Goal: Use online tool/utility: Utilize a website feature to perform a specific function

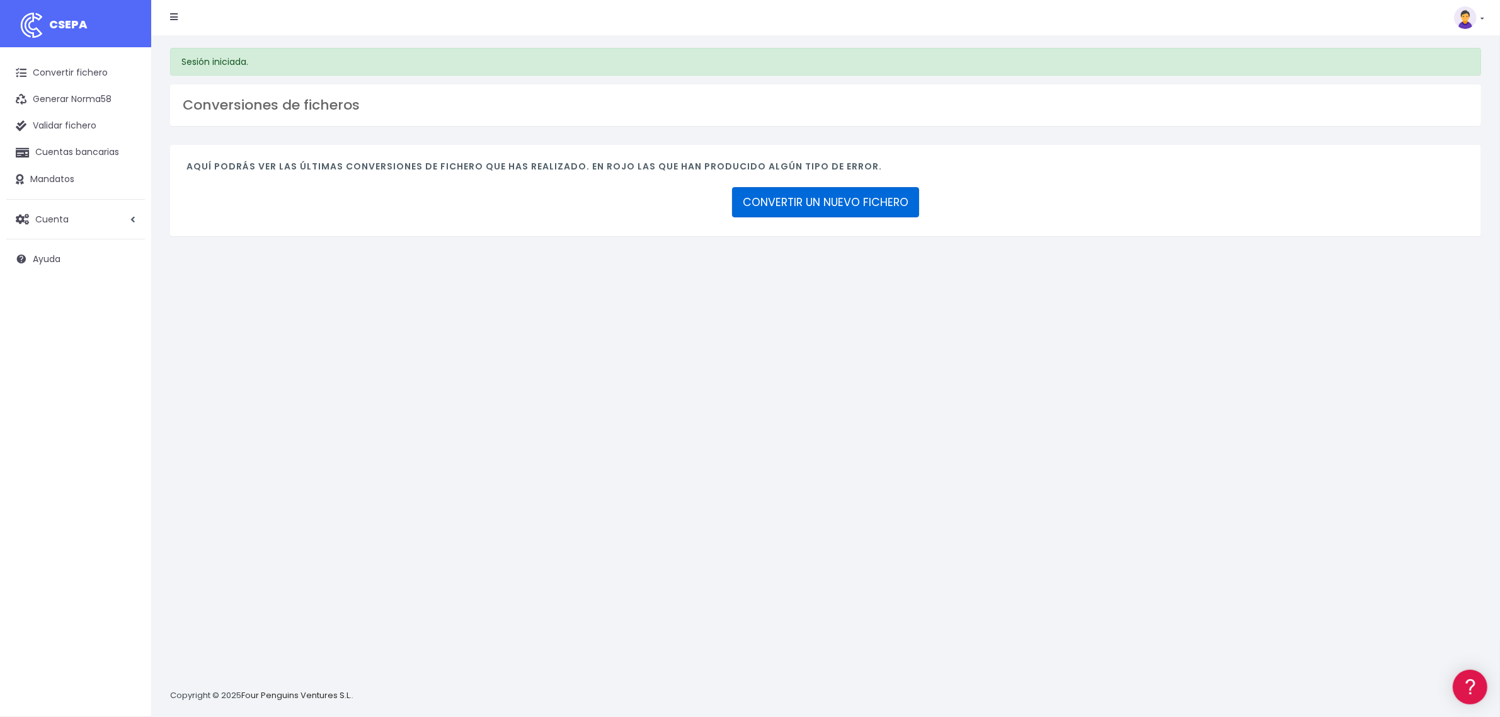
click at [810, 210] on link "CONVERTIR UN NUEVO FICHERO" at bounding box center [825, 202] width 187 height 30
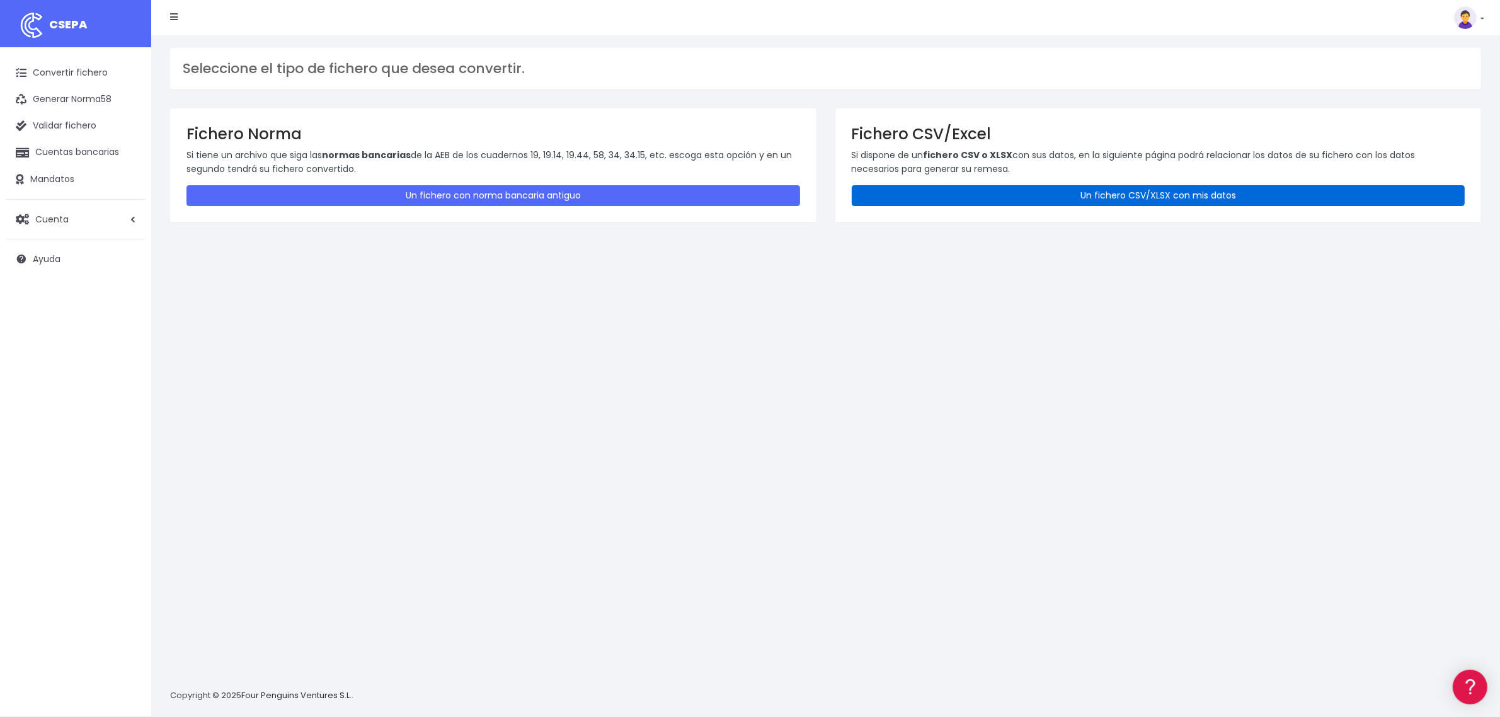
click at [1145, 197] on link "Un fichero CSV/XLSX con mis datos" at bounding box center [1159, 195] width 614 height 21
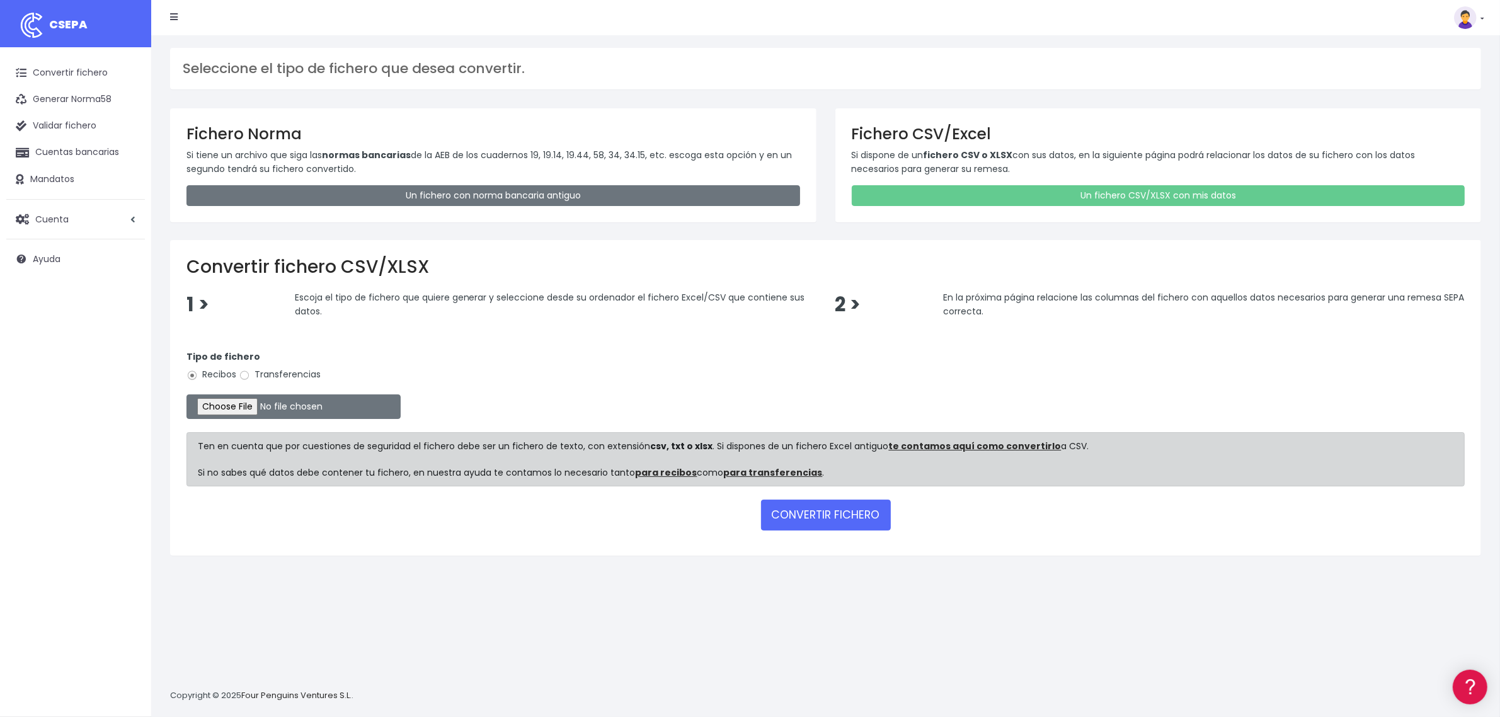
click at [281, 374] on label "Transferencias" at bounding box center [280, 374] width 82 height 13
click at [250, 374] on input "Transferencias" at bounding box center [244, 375] width 11 height 11
radio input "true"
click at [263, 401] on input "file" at bounding box center [294, 406] width 214 height 25
type input "C:\fakepath\2509031 SESS LKX 2333 FICHERO.xlsx"
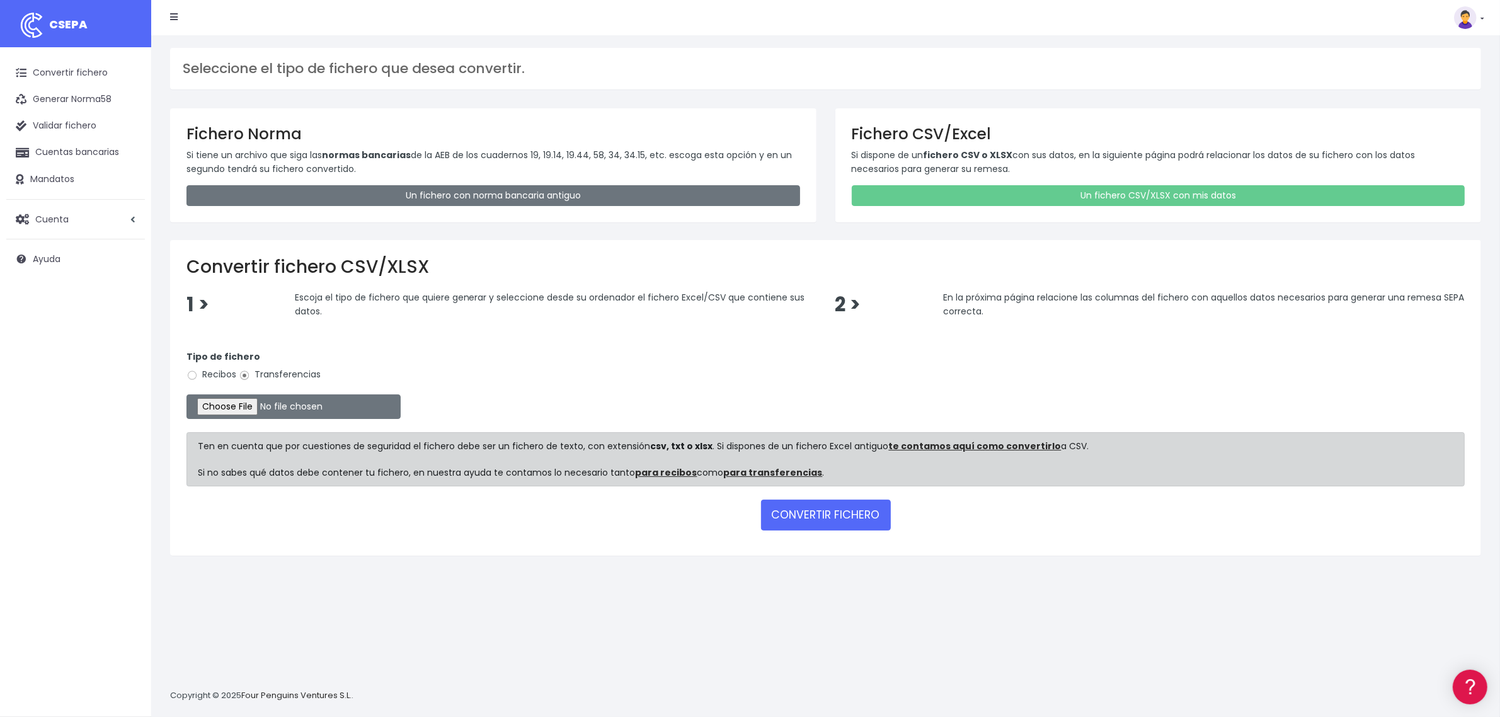
click at [818, 490] on form "Tipo de fichero Recibos Transferencias Ten en cuenta que por cuestiones de segu…" at bounding box center [826, 438] width 1278 height 202
click at [811, 501] on button "CONVERTIR FICHERO" at bounding box center [826, 515] width 130 height 30
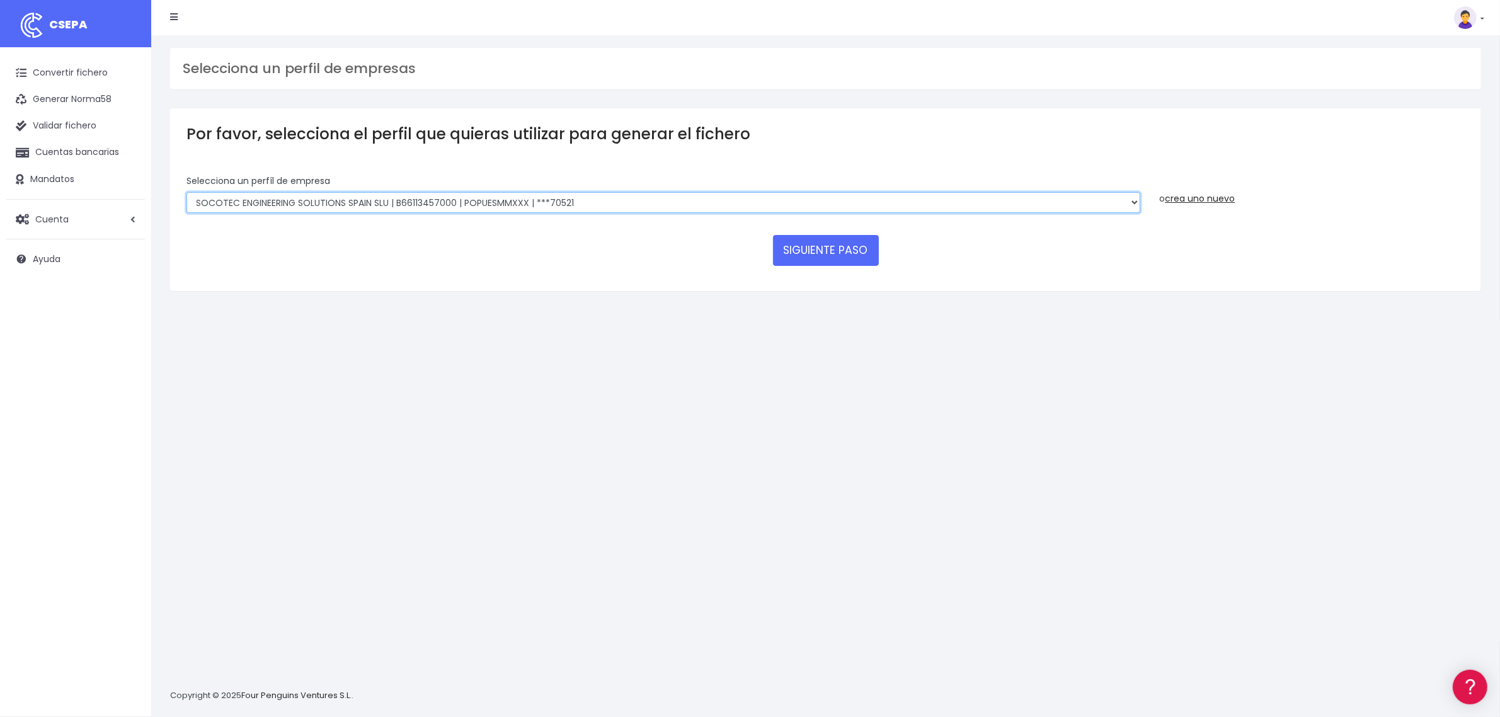
click at [377, 206] on select "SOCOTEC ENGINEERING SOLUTIONS SPAIN SLU | B66113457000 | [SWIFT_CODE] | ***4583…" at bounding box center [664, 202] width 954 height 21
select select "2759"
click at [187, 192] on select "SOCOTEC ENGINEERING SOLUTIONS SPAIN SLU | B66113457000 | CAIXESBBXXX | ***45833…" at bounding box center [664, 202] width 954 height 21
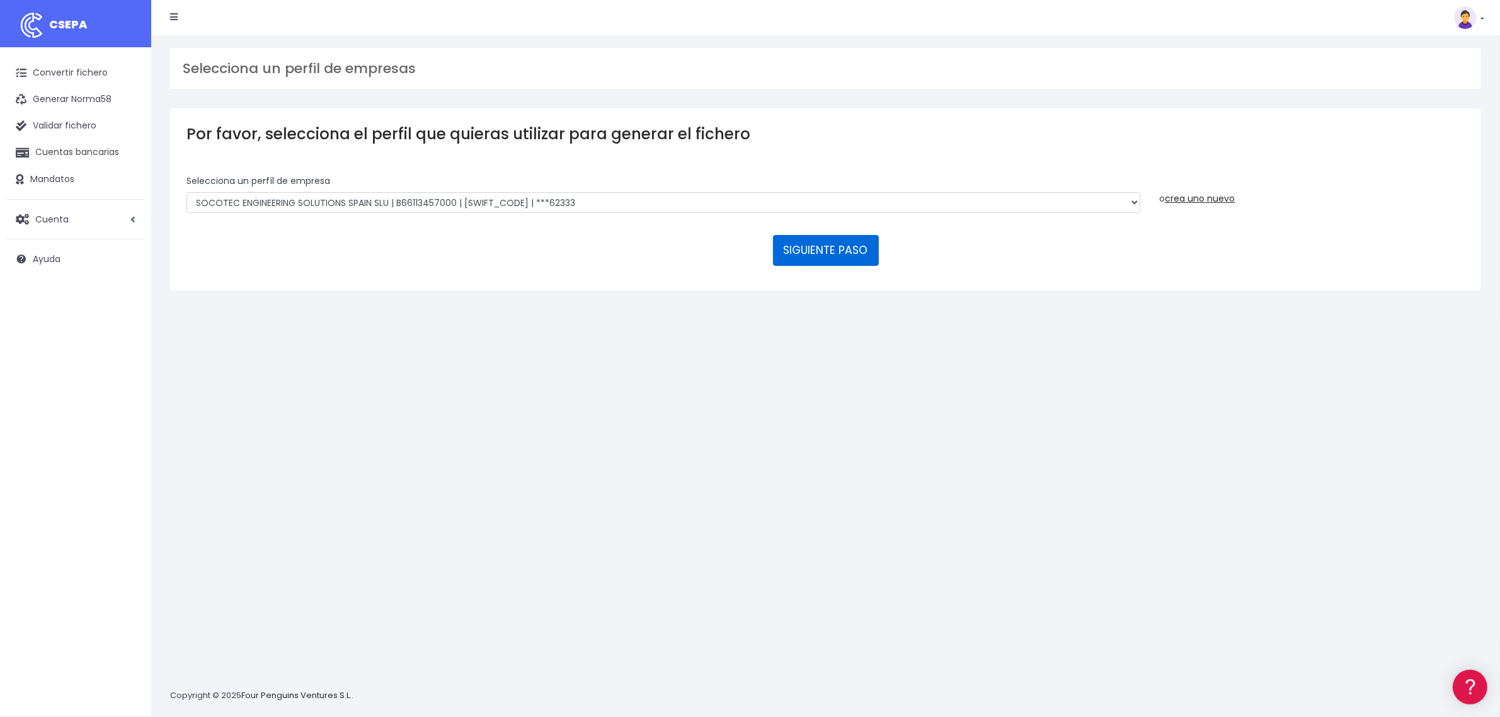
click at [821, 250] on button "SIGUIENTE PASO" at bounding box center [826, 250] width 106 height 30
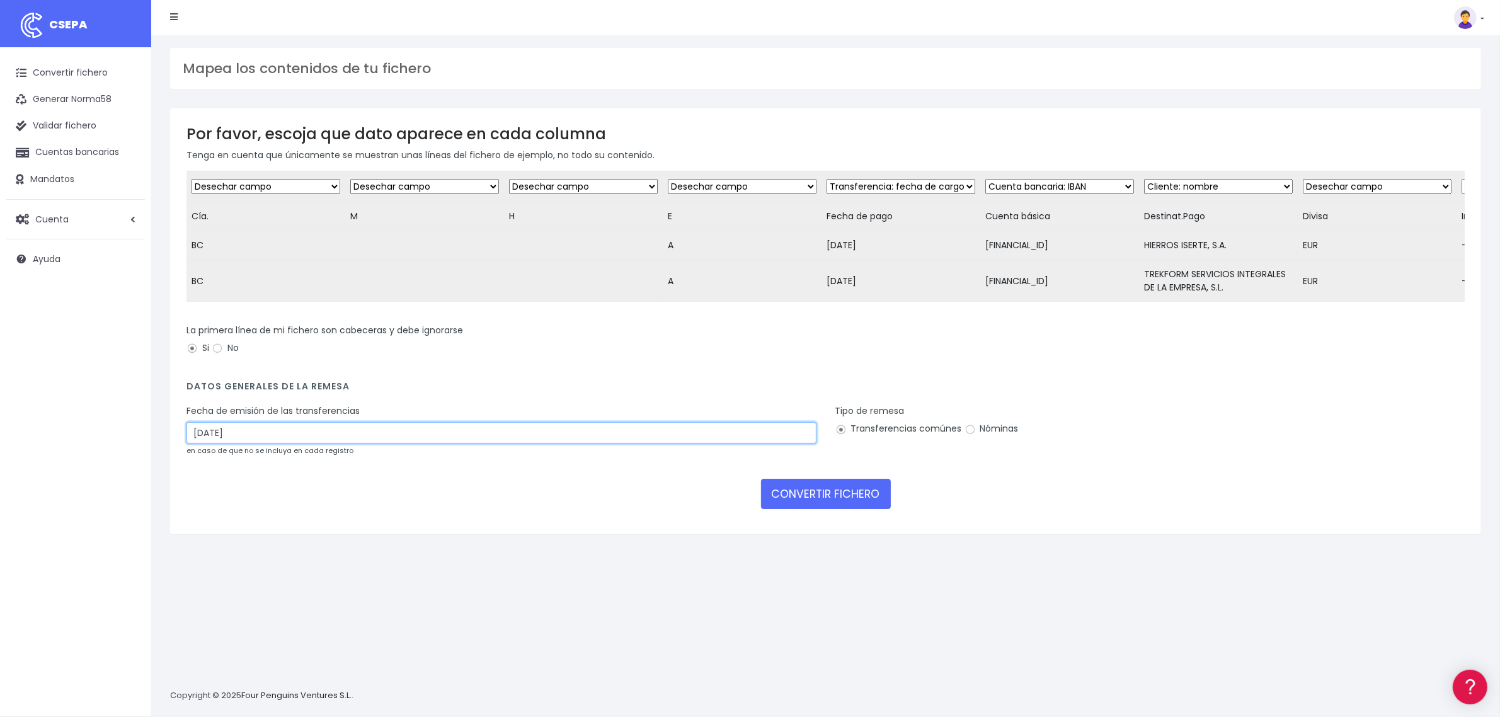
click at [244, 441] on input "05/09/2025" at bounding box center [502, 432] width 630 height 21
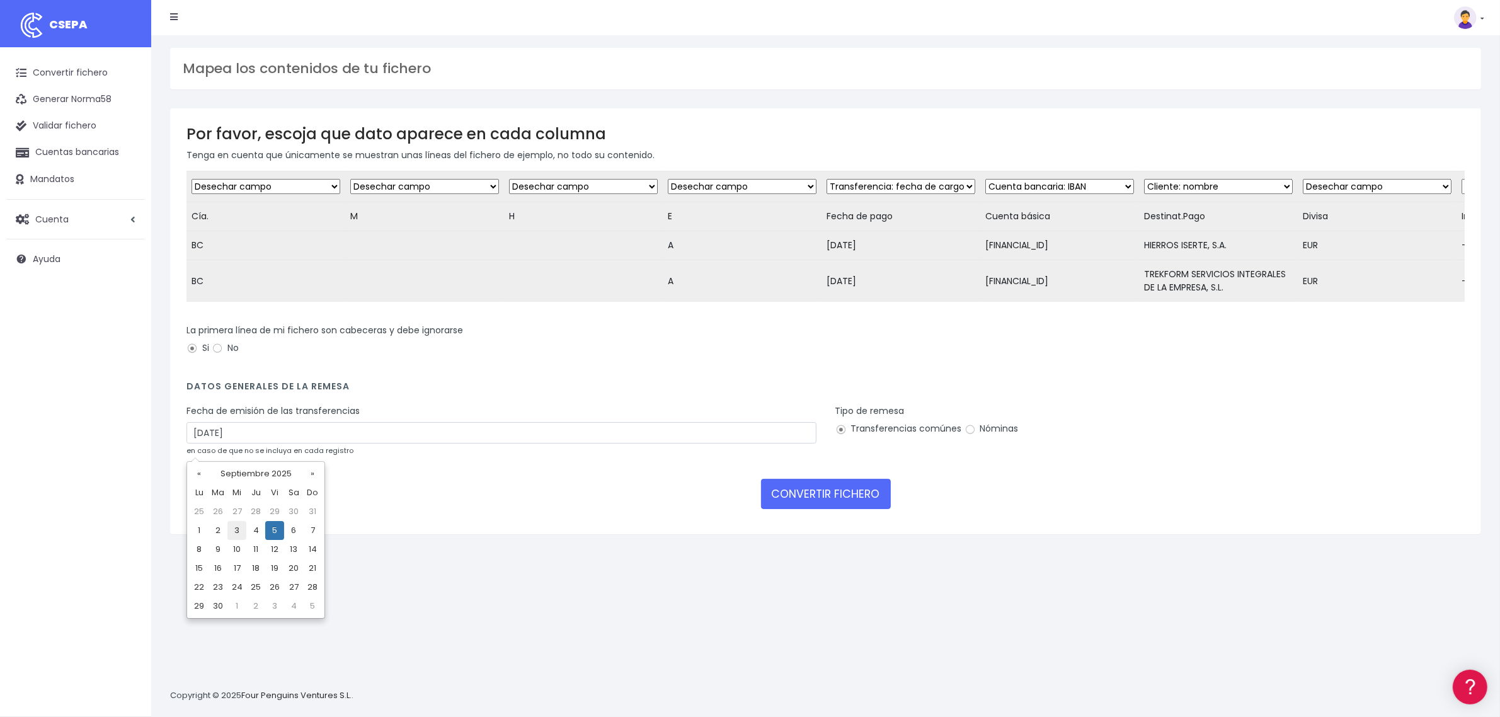
click at [233, 531] on td "3" at bounding box center [236, 530] width 19 height 19
type input "03/09/2025"
click at [808, 509] on button "CONVERTIR FICHERO" at bounding box center [826, 494] width 130 height 30
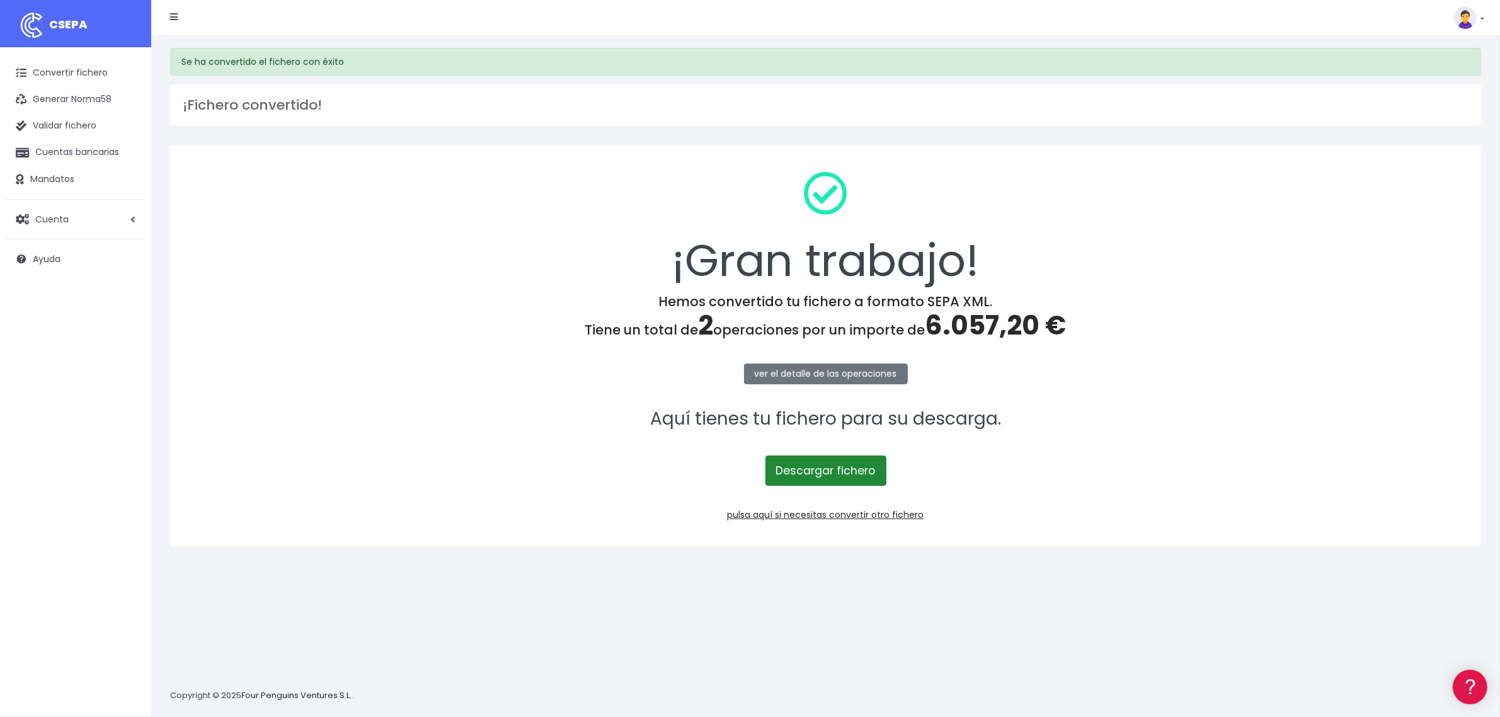
click at [839, 476] on link "Descargar fichero" at bounding box center [826, 471] width 121 height 30
